Goal: Information Seeking & Learning: Learn about a topic

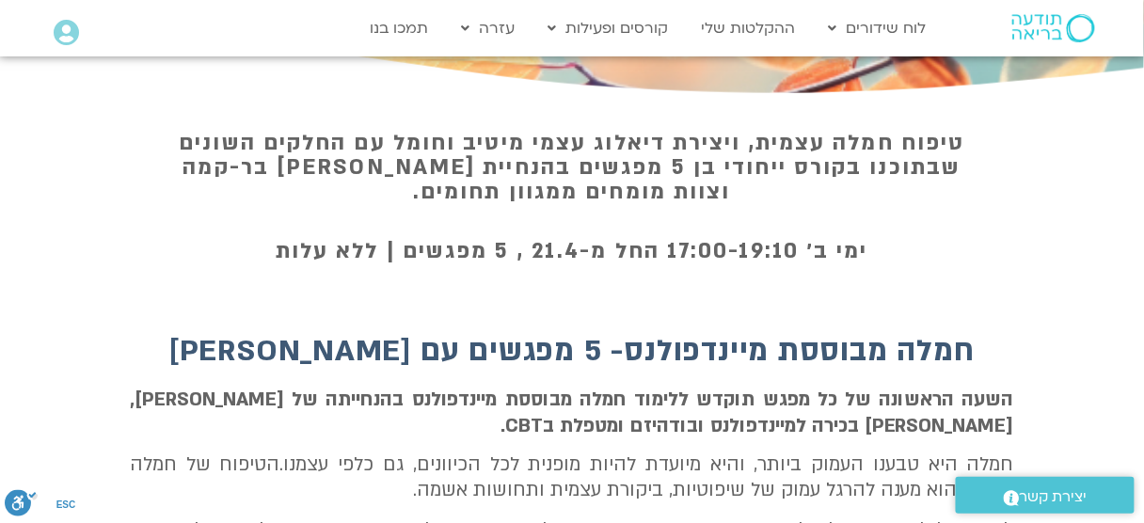
scroll to position [452, 0]
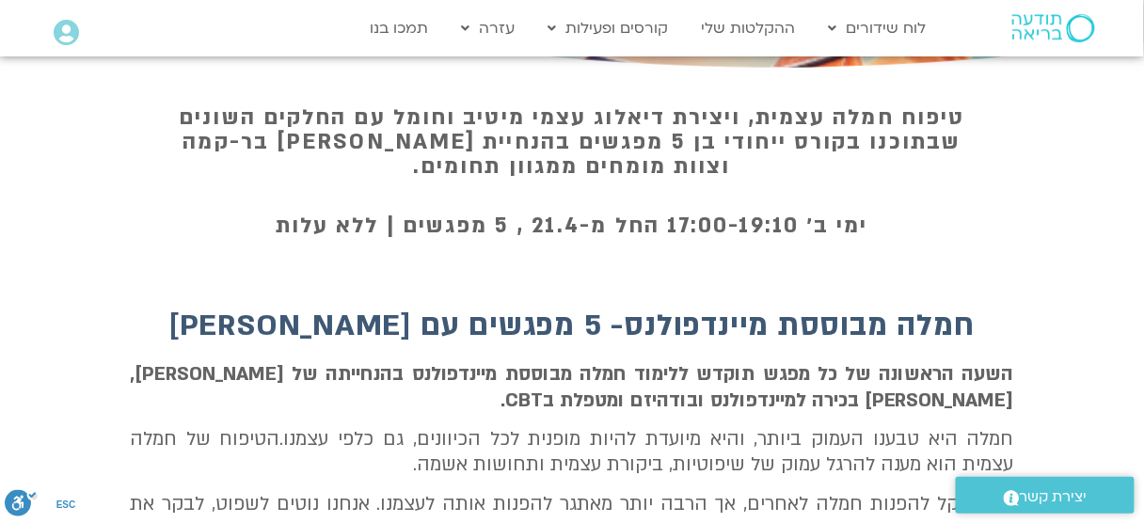
click at [780, 136] on h1 "טיפוח חמלה עצמית, ויצירת דיאלוג עצמי מיטיב וחומל עם החלקים השונים שבתוכנו בקורס…" at bounding box center [571, 141] width 809 height 73
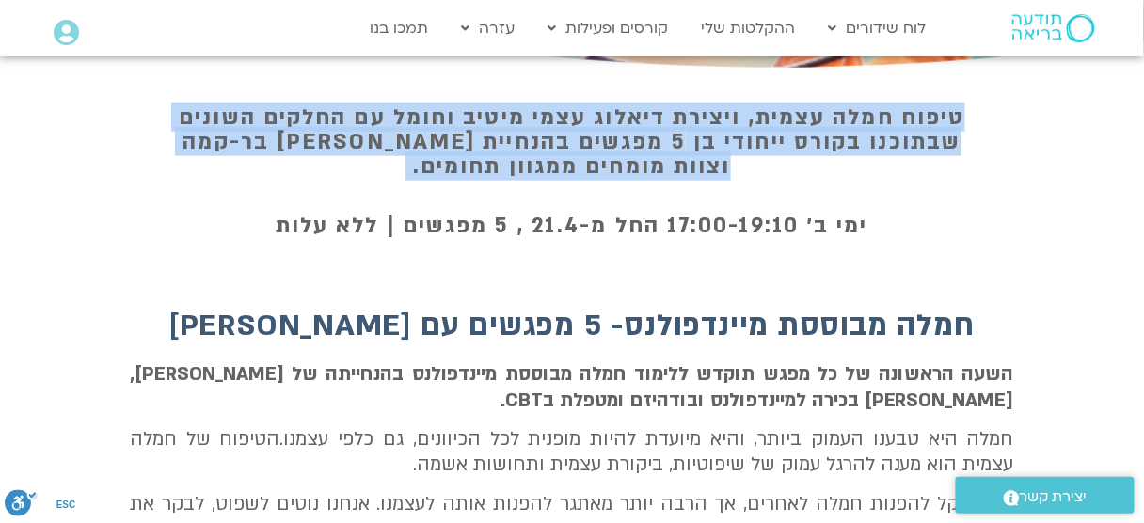
click at [780, 136] on h1 "טיפוח חמלה עצמית, ויצירת דיאלוג עצמי מיטיב וחומל עם החלקים השונים שבתוכנו בקורס…" at bounding box center [571, 141] width 809 height 73
click at [751, 154] on h1 "טיפוח חמלה עצמית, ויצירת דיאלוג עצמי מיטיב וחומל עם החלקים השונים שבתוכנו בקורס…" at bounding box center [571, 141] width 809 height 73
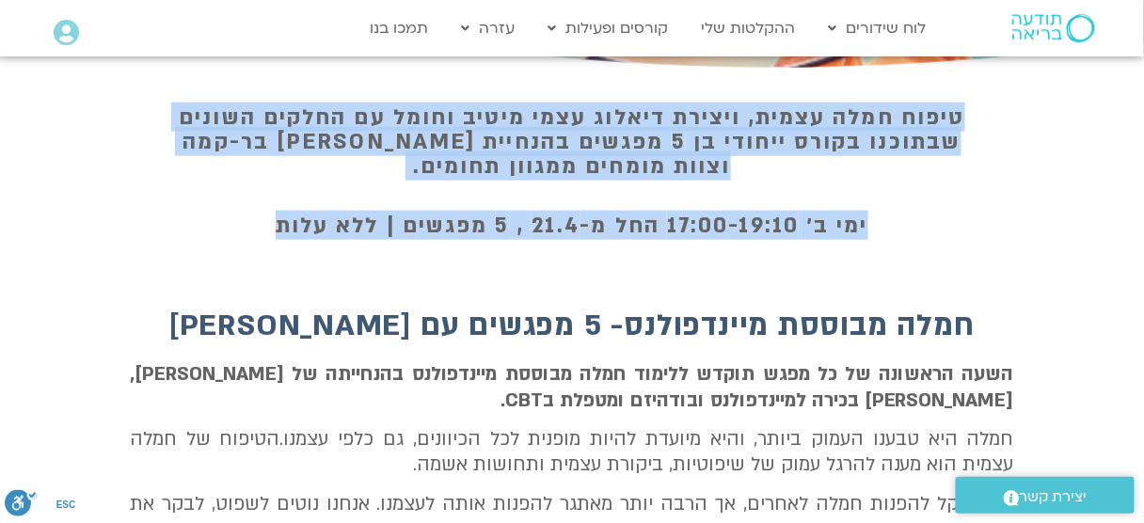
drag, startPoint x: 988, startPoint y: 152, endPoint x: 245, endPoint y: 227, distance: 747.0
click at [112, 232] on div "טיפוח חמלה עצמית, ויצירת דיאלוג עצמי מיטיב וחומל עם החלקים השונים שבתוכנו בקורס…" at bounding box center [572, 168] width 1144 height 189
click at [300, 226] on h1 "ימי ב׳ 17:00-19:10 החל מ-21.4 , 5 מפגשים | ללא עלות" at bounding box center [571, 226] width 809 height 24
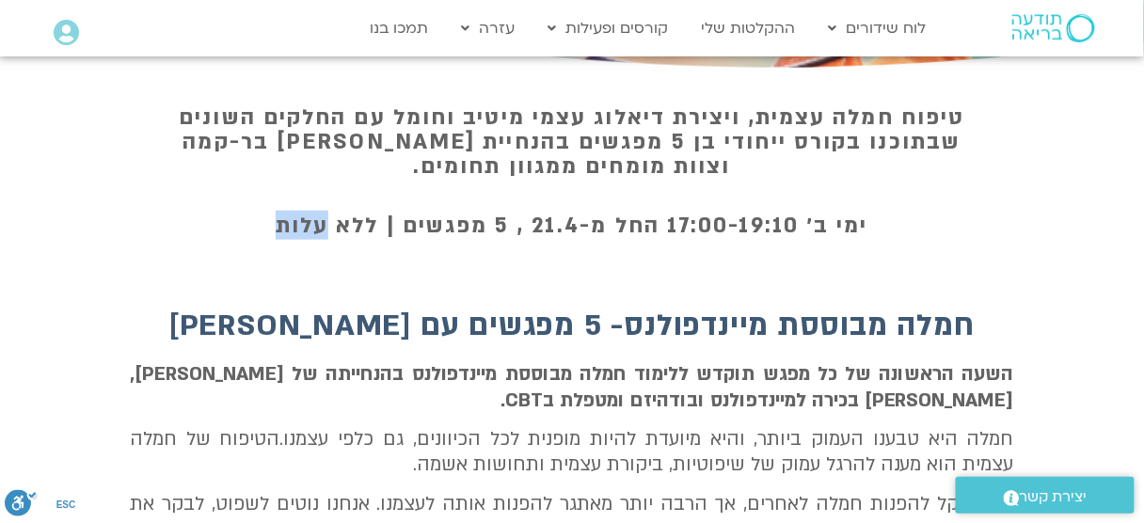
click at [300, 226] on h1 "ימי ב׳ 17:00-19:10 החל מ-21.4 , 5 מפגשים | ללא עלות" at bounding box center [571, 226] width 809 height 24
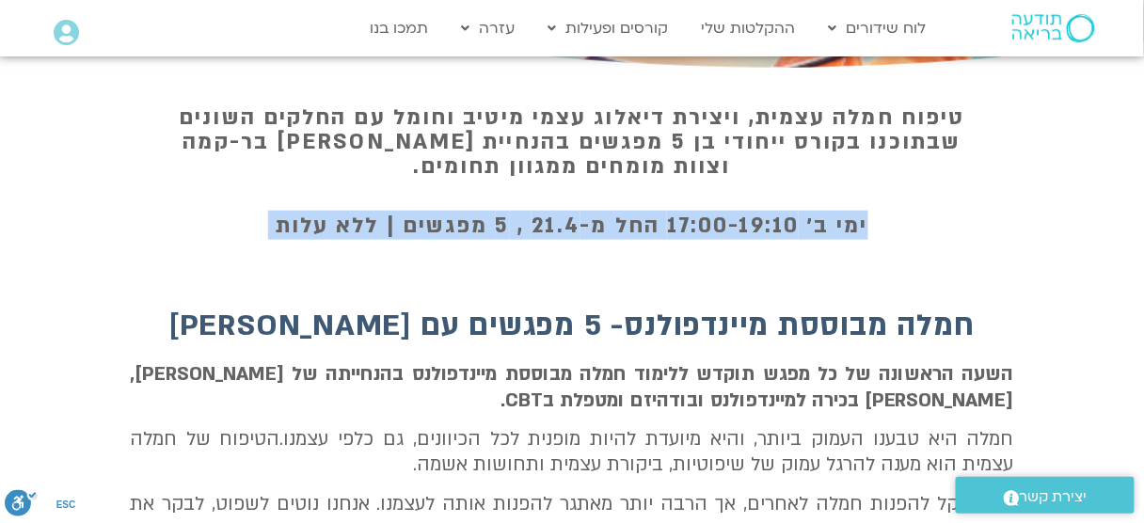
click at [300, 226] on h1 "ימי ב׳ 17:00-19:10 החל מ-21.4 , 5 מפגשים | ללא עלות" at bounding box center [571, 226] width 809 height 24
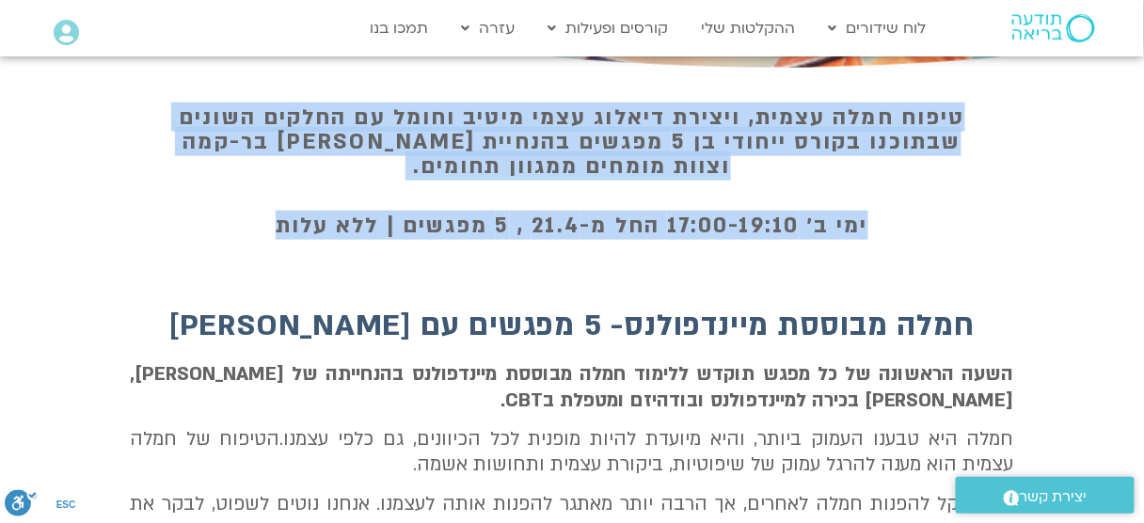
drag, startPoint x: 229, startPoint y: 231, endPoint x: 1122, endPoint y: 103, distance: 902.2
click at [1122, 103] on div "טיפוח חמלה עצמית, ויצירת דיאלוג עצמי מיטיב וחומל עם החלקים השונים שבתוכנו בקורס…" at bounding box center [572, 168] width 1144 height 189
click at [1057, 145] on div "טיפוח חמלה עצמית, ויצירת דיאלוג עצמי מיטיב וחומל עם החלקים השונים שבתוכנו בקורס…" at bounding box center [572, 168] width 1144 height 189
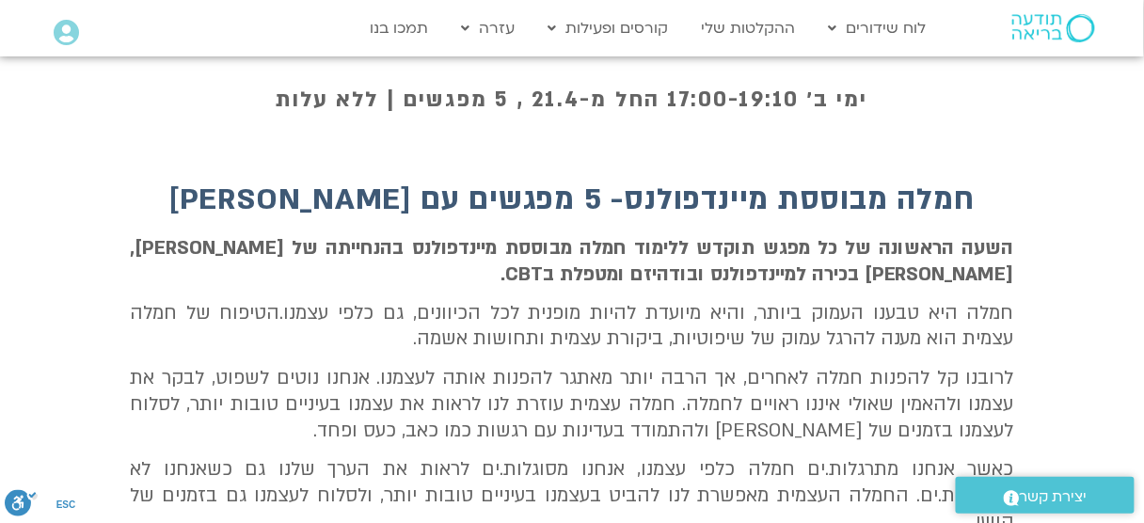
scroll to position [602, 0]
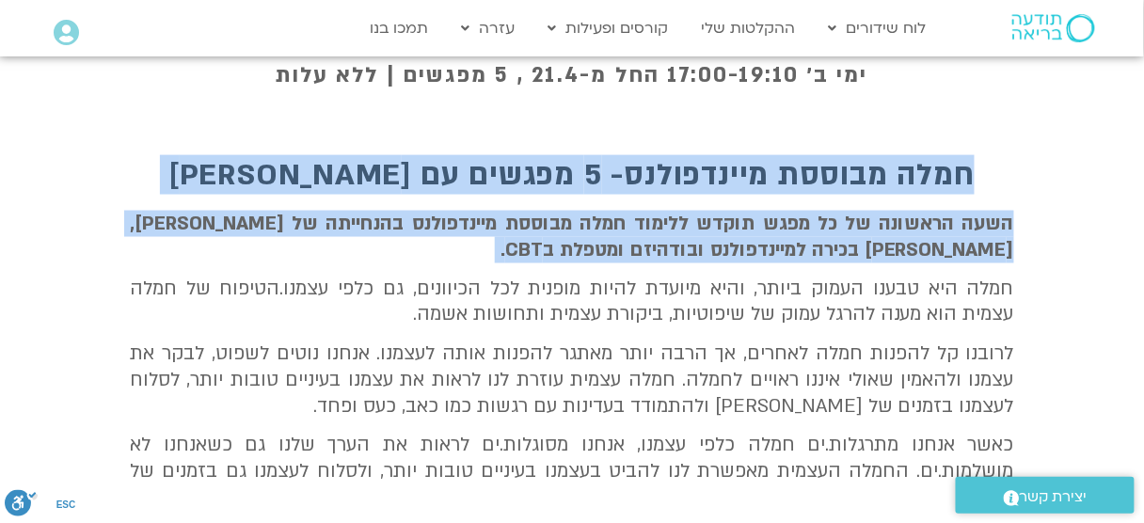
drag, startPoint x: 1053, startPoint y: 158, endPoint x: 1073, endPoint y: 291, distance: 134.1
click at [1073, 291] on section "חמלה מבוססת מיינדפולנס- 5 מפגשים עם [PERSON_NAME] השעה הראשונה של כל מפגש תוקדש…" at bounding box center [572, 394] width 1144 height 490
click at [1075, 255] on section "חמלה מבוססת מיינדפולנס- 5 מפגשים עם [PERSON_NAME] השעה הראשונה של כל מפגש תוקדש…" at bounding box center [572, 394] width 1144 height 490
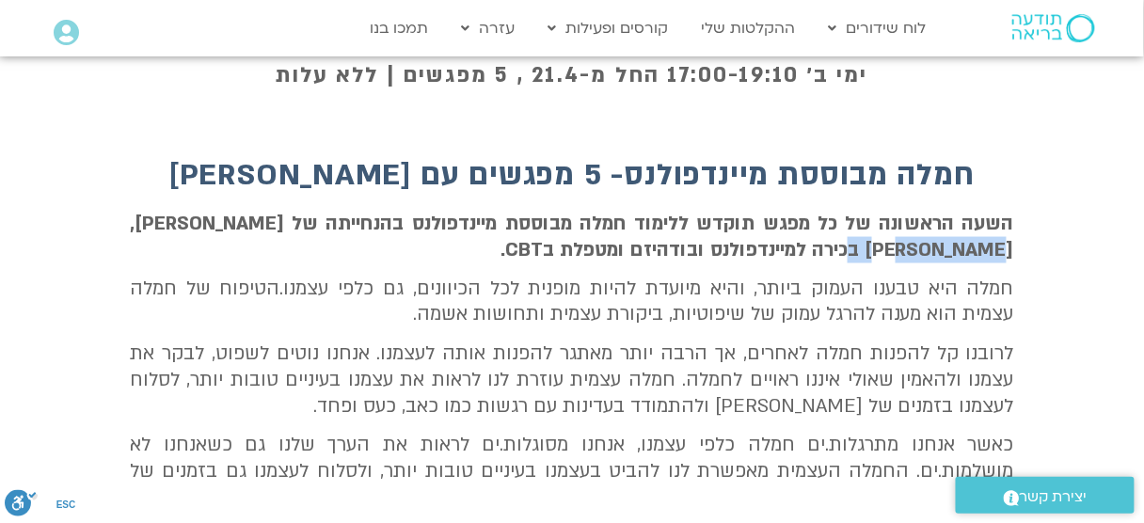
click at [1075, 255] on section "חמלה מבוססת מיינדפולנס- 5 מפגשים עם [PERSON_NAME] השעה הראשונה של כל מפגש תוקדש…" at bounding box center [572, 394] width 1144 height 490
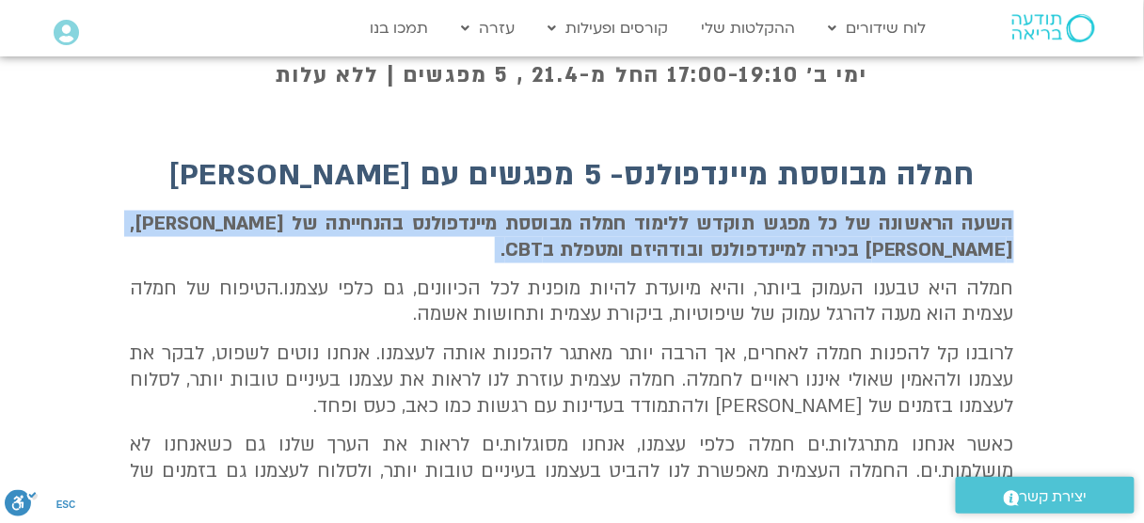
click at [1075, 255] on section "חמלה מבוססת מיינדפולנס- 5 מפגשים עם [PERSON_NAME] השעה הראשונה של כל מפגש תוקדש…" at bounding box center [572, 394] width 1144 height 490
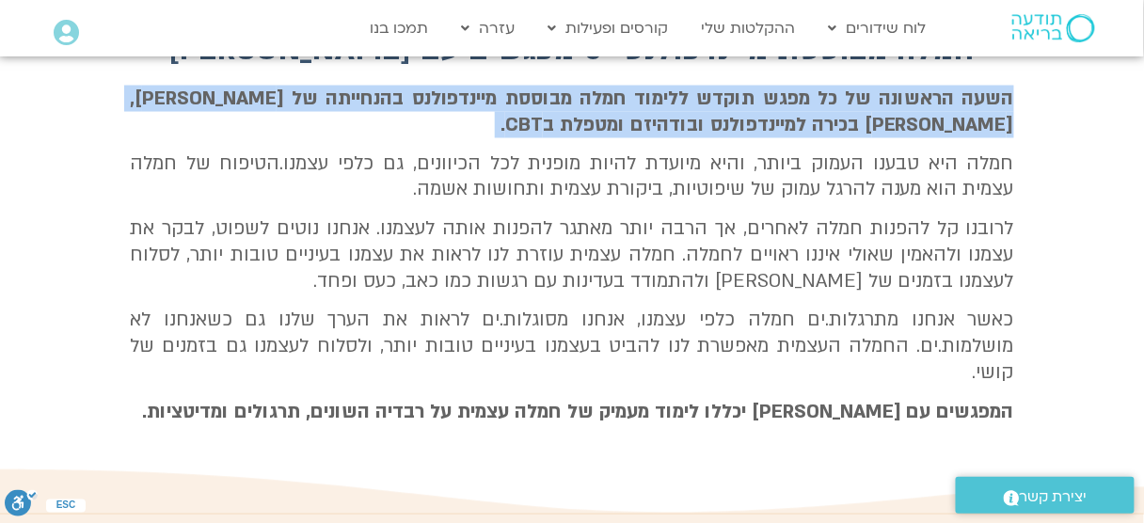
scroll to position [753, 0]
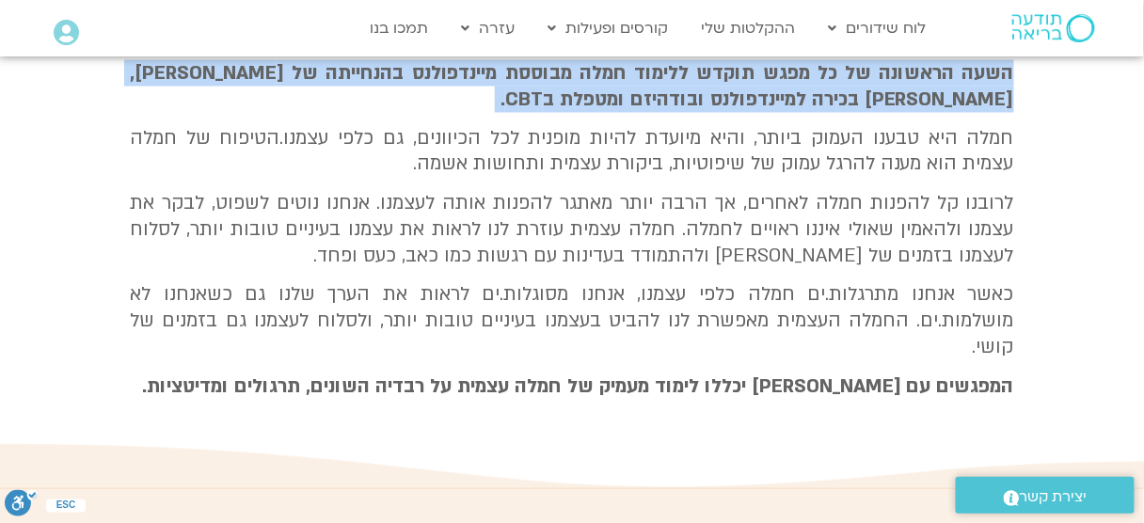
click at [1065, 142] on section "חמלה מבוססת מיינדפולנס- 5 מפגשים עם [PERSON_NAME] השעה הראשונה של כל מפגש תוקדש…" at bounding box center [572, 243] width 1144 height 490
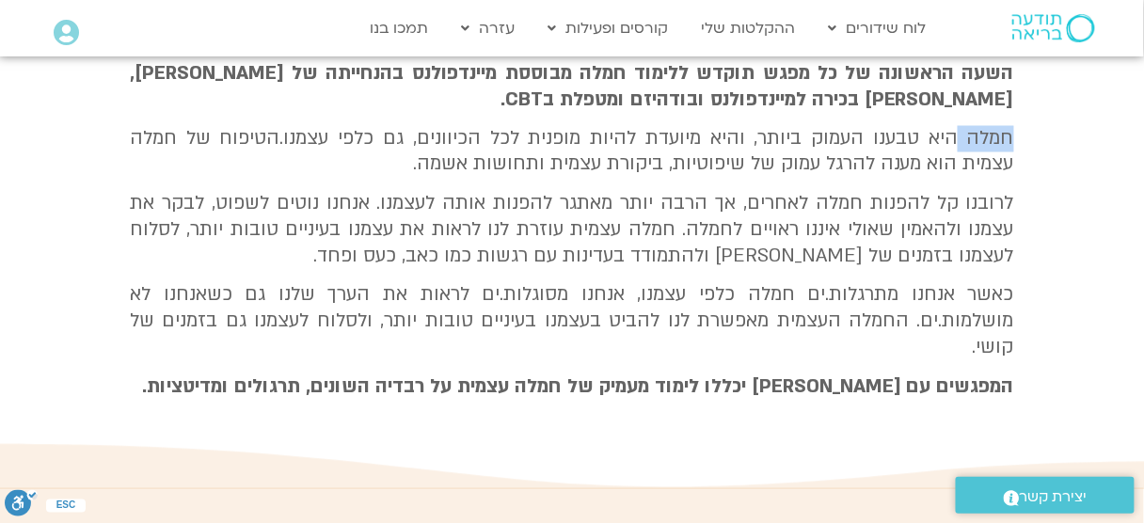
click at [1065, 142] on section "חמלה מבוססת מיינדפולנס- 5 מפגשים עם [PERSON_NAME] השעה הראשונה של כל מפגש תוקדש…" at bounding box center [572, 243] width 1144 height 490
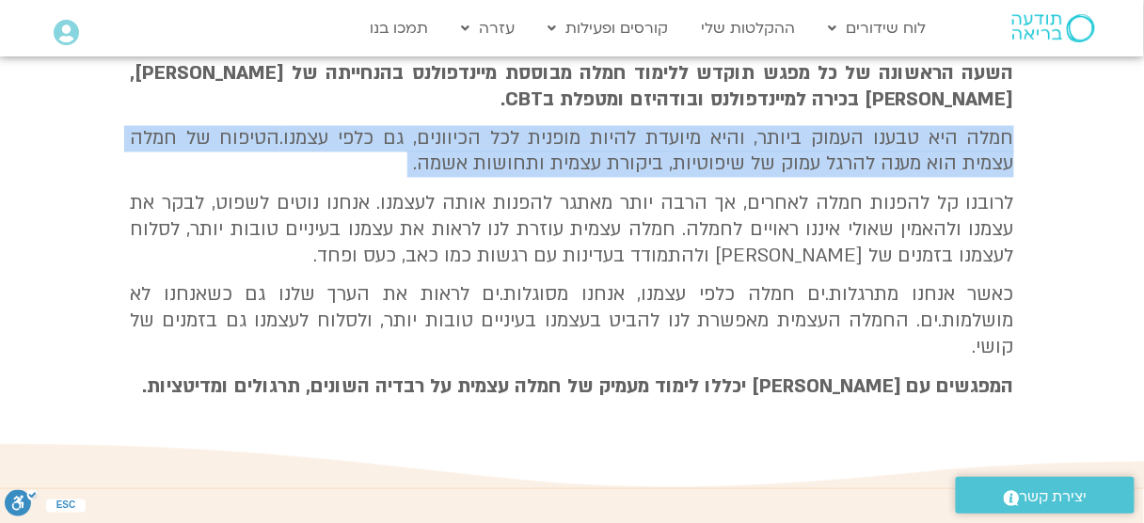
click at [1065, 142] on section "חמלה מבוססת מיינדפולנס- 5 מפגשים עם [PERSON_NAME] השעה הראשונה של כל מפגש תוקדש…" at bounding box center [572, 243] width 1144 height 490
click at [1048, 148] on section "חמלה מבוססת מיינדפולנס- 5 מפגשים עם [PERSON_NAME] השעה הראשונה של כל מפגש תוקדש…" at bounding box center [572, 243] width 1144 height 490
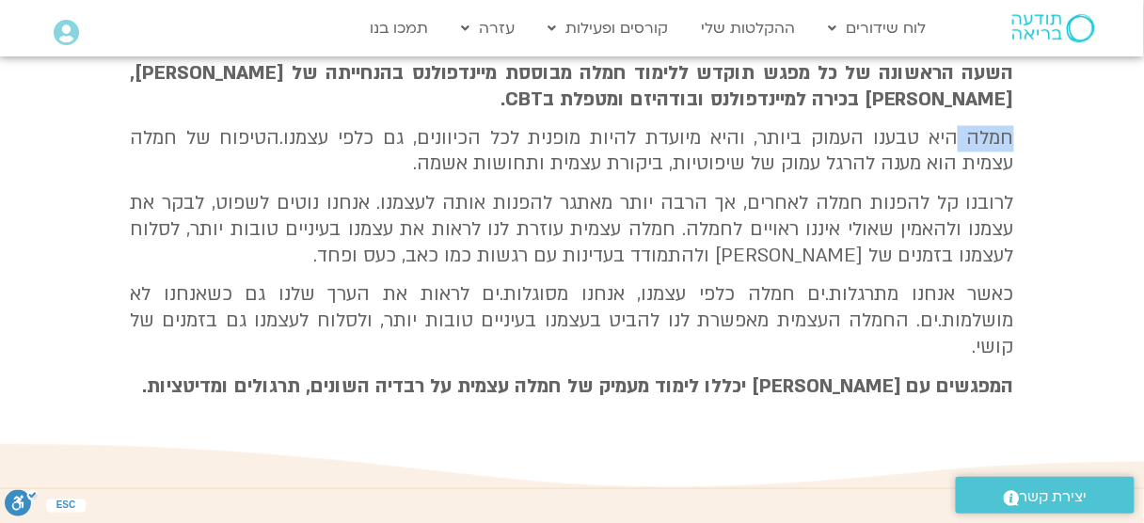
click at [1048, 148] on section "חמלה מבוססת מיינדפולנס- 5 מפגשים עם [PERSON_NAME] השעה הראשונה של כל מפגש תוקדש…" at bounding box center [572, 243] width 1144 height 490
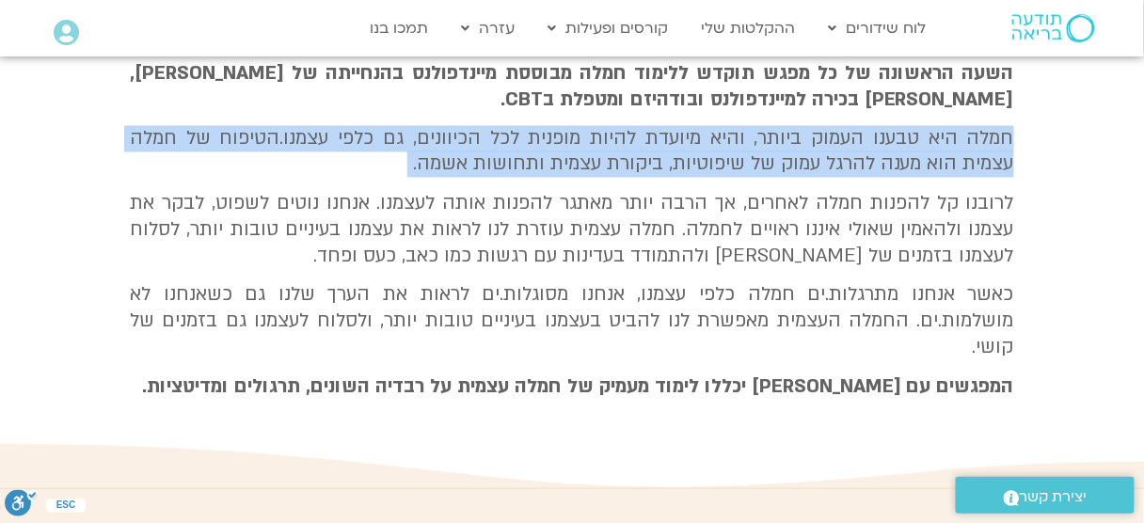
click at [1048, 148] on section "חמלה מבוססת מיינדפולנס- 5 מפגשים עם [PERSON_NAME] השעה הראשונה של כל מפגש תוקדש…" at bounding box center [572, 243] width 1144 height 490
click at [1063, 143] on section "חמלה מבוססת מיינדפולנס- 5 מפגשים עם [PERSON_NAME] השעה הראשונה של כל מפגש תוקדש…" at bounding box center [572, 243] width 1144 height 490
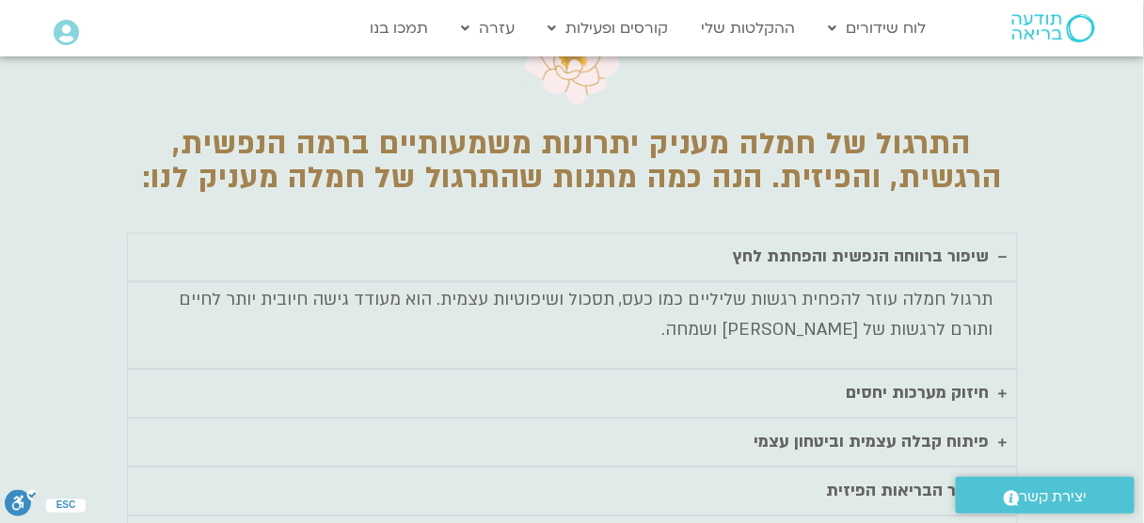
scroll to position [2815, 0]
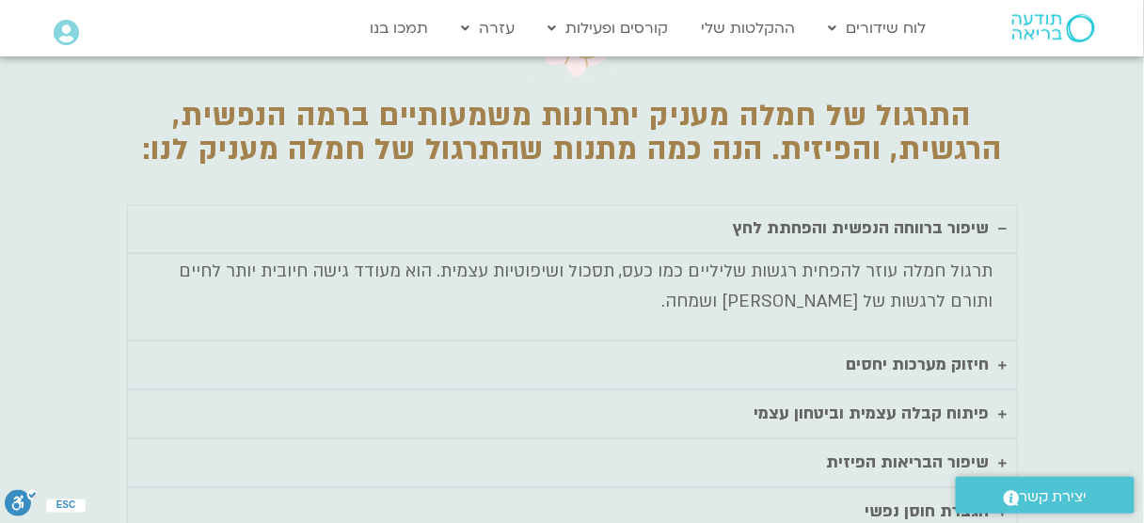
click at [916, 351] on div "חיזוק מערכות יחסים" at bounding box center [918, 365] width 143 height 28
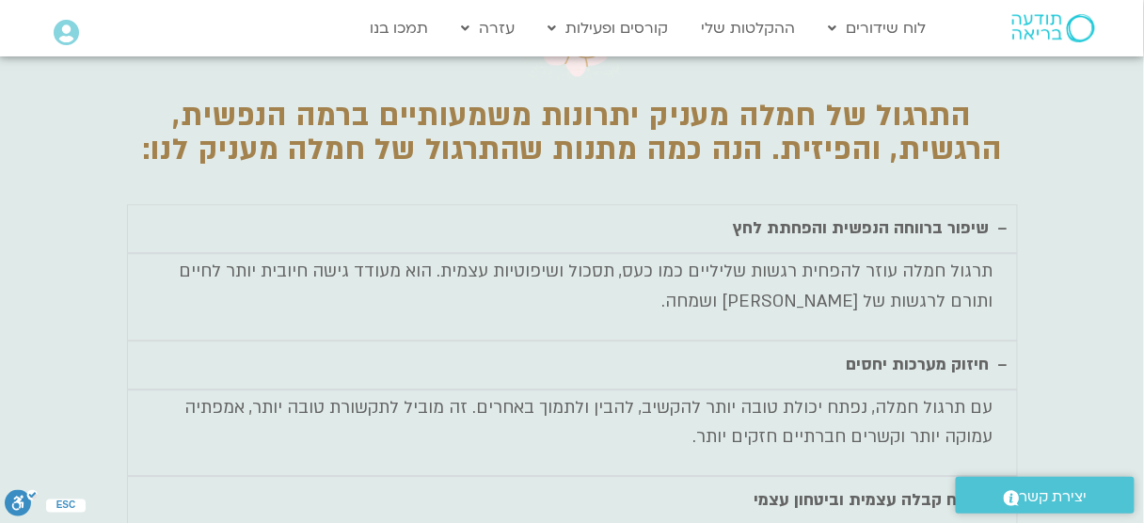
click at [974, 486] on div "פיתוח קבלה עצמית וביטחון עצמי" at bounding box center [872, 500] width 235 height 28
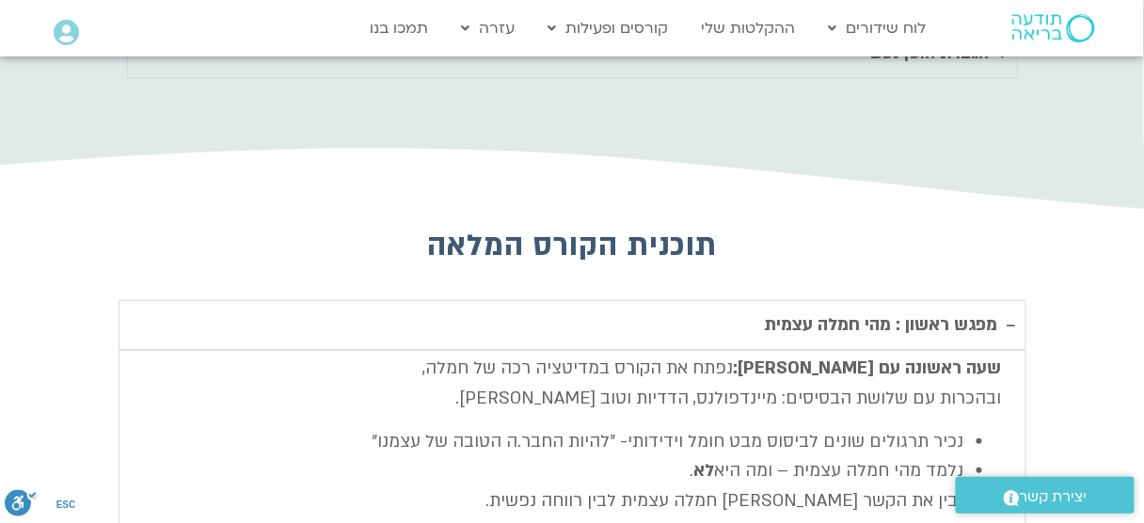
scroll to position [3512, 0]
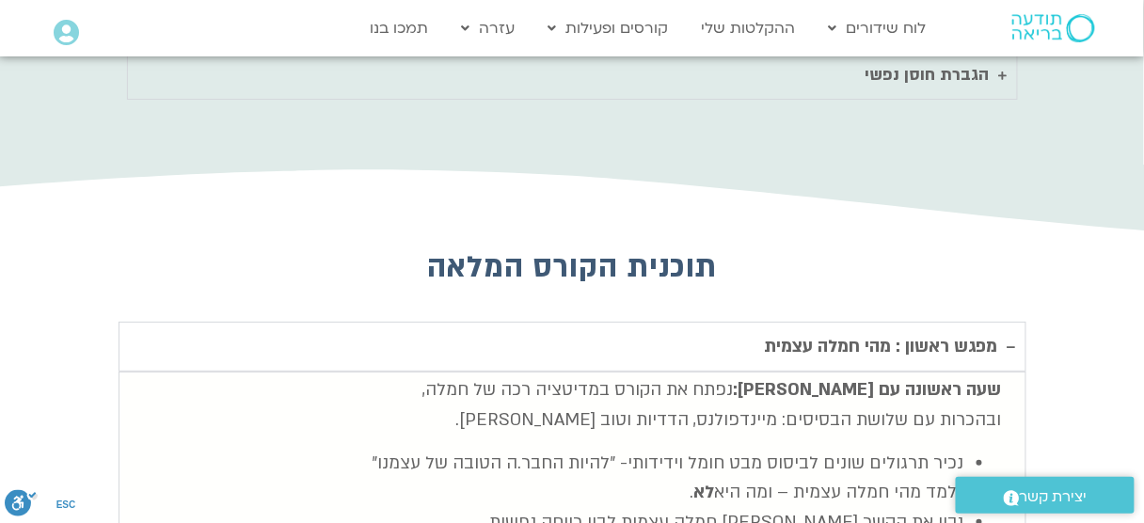
click at [990, 332] on div "מפגש ראשון : מהי חמלה עצמית" at bounding box center [881, 347] width 233 height 30
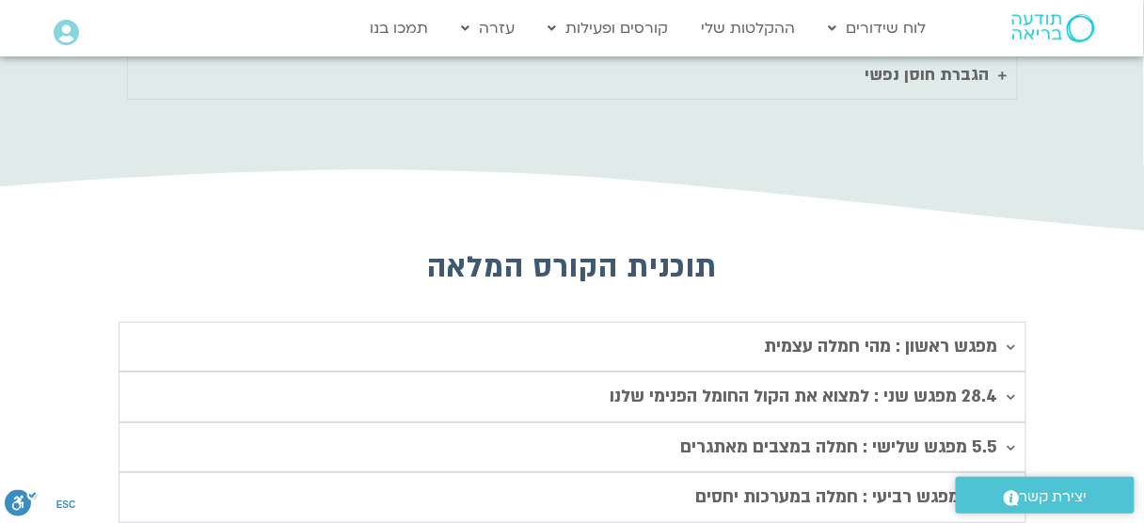
click at [963, 332] on div "מפגש ראשון : מהי חמלה עצמית" at bounding box center [881, 347] width 233 height 30
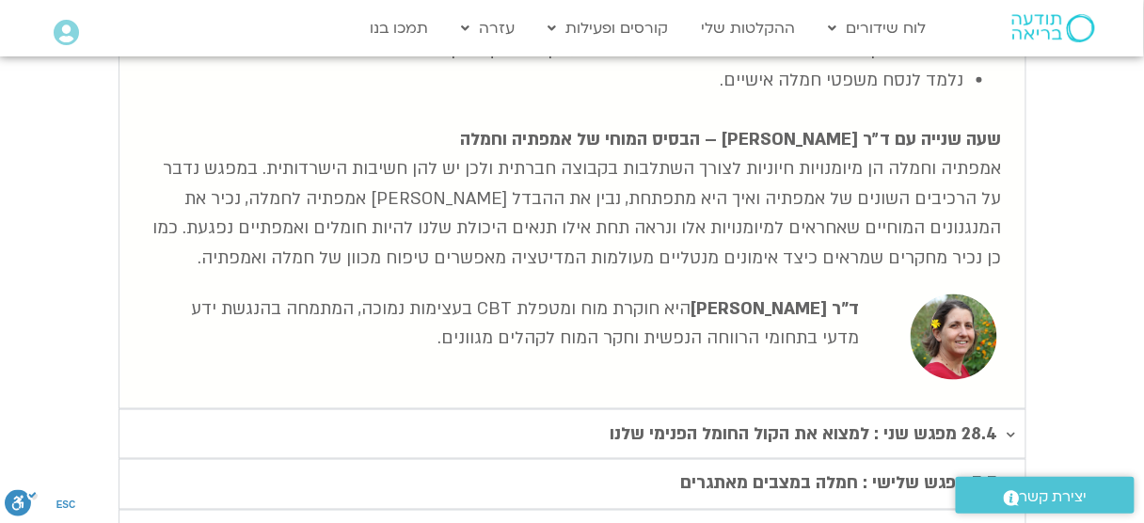
scroll to position [4057, 0]
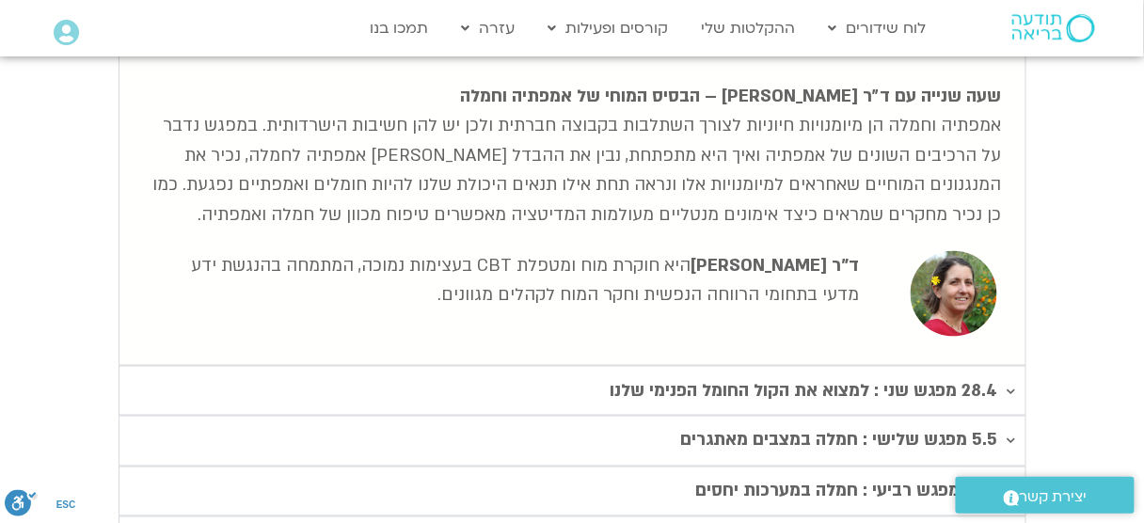
click at [842, 376] on div "28.4 מפגש שני : למצוא את הקול החומל הפנימי שלנו​" at bounding box center [805, 391] width 388 height 30
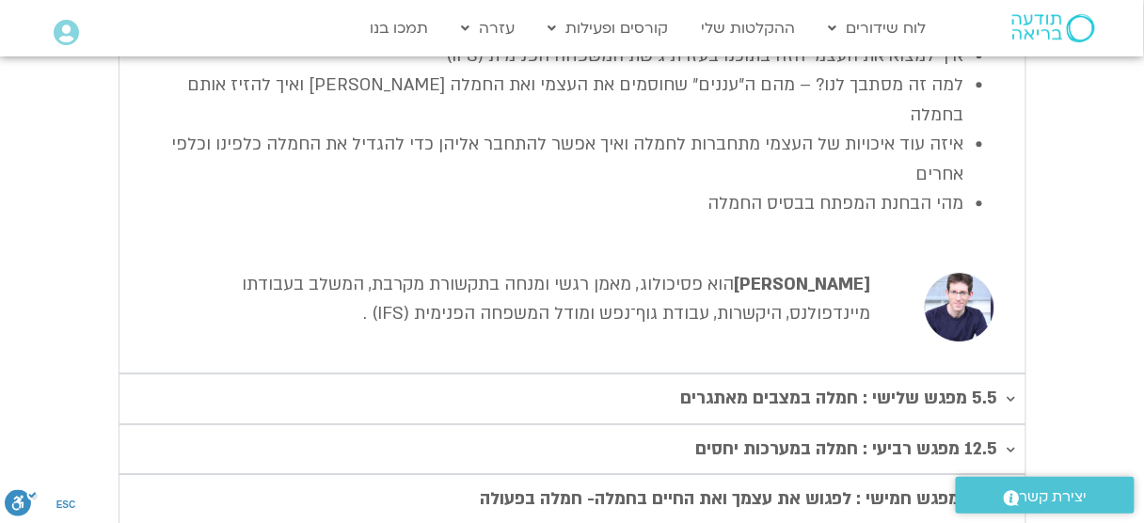
scroll to position [4659, 0]
